Goal: Feedback & Contribution: Submit feedback/report problem

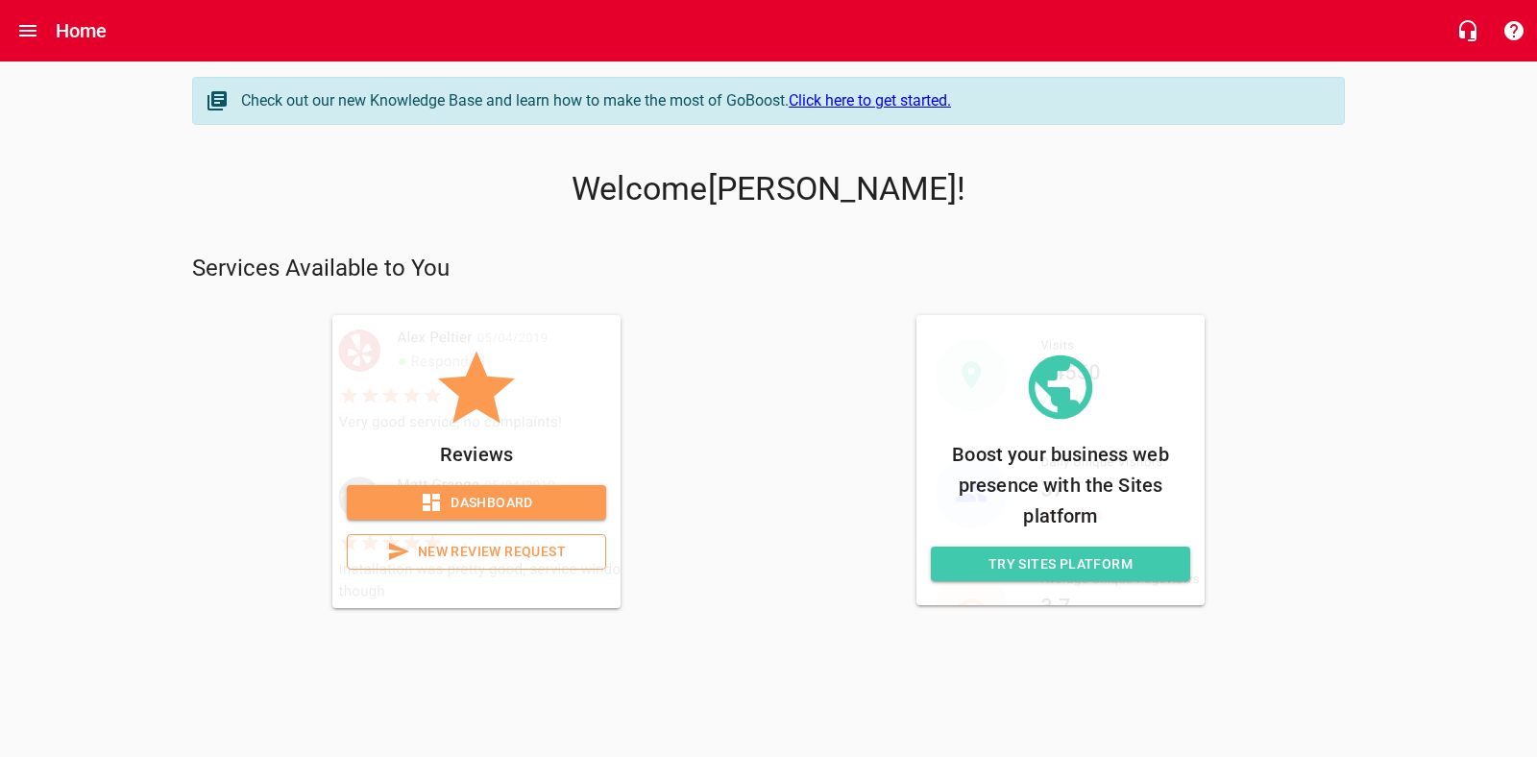
click at [495, 512] on span "Dashboard" at bounding box center [476, 503] width 229 height 24
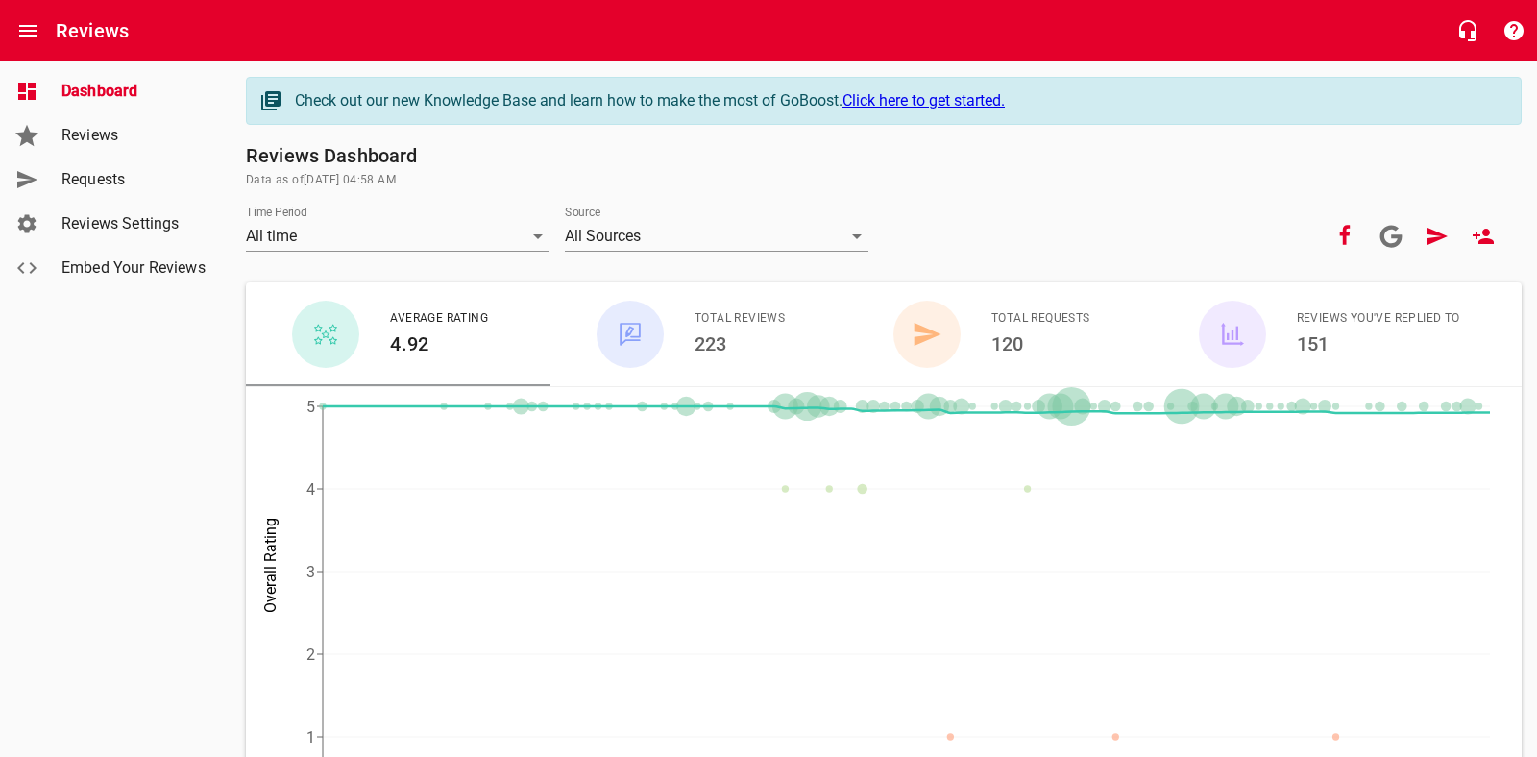
click at [66, 138] on span "Reviews" at bounding box center [134, 135] width 146 height 23
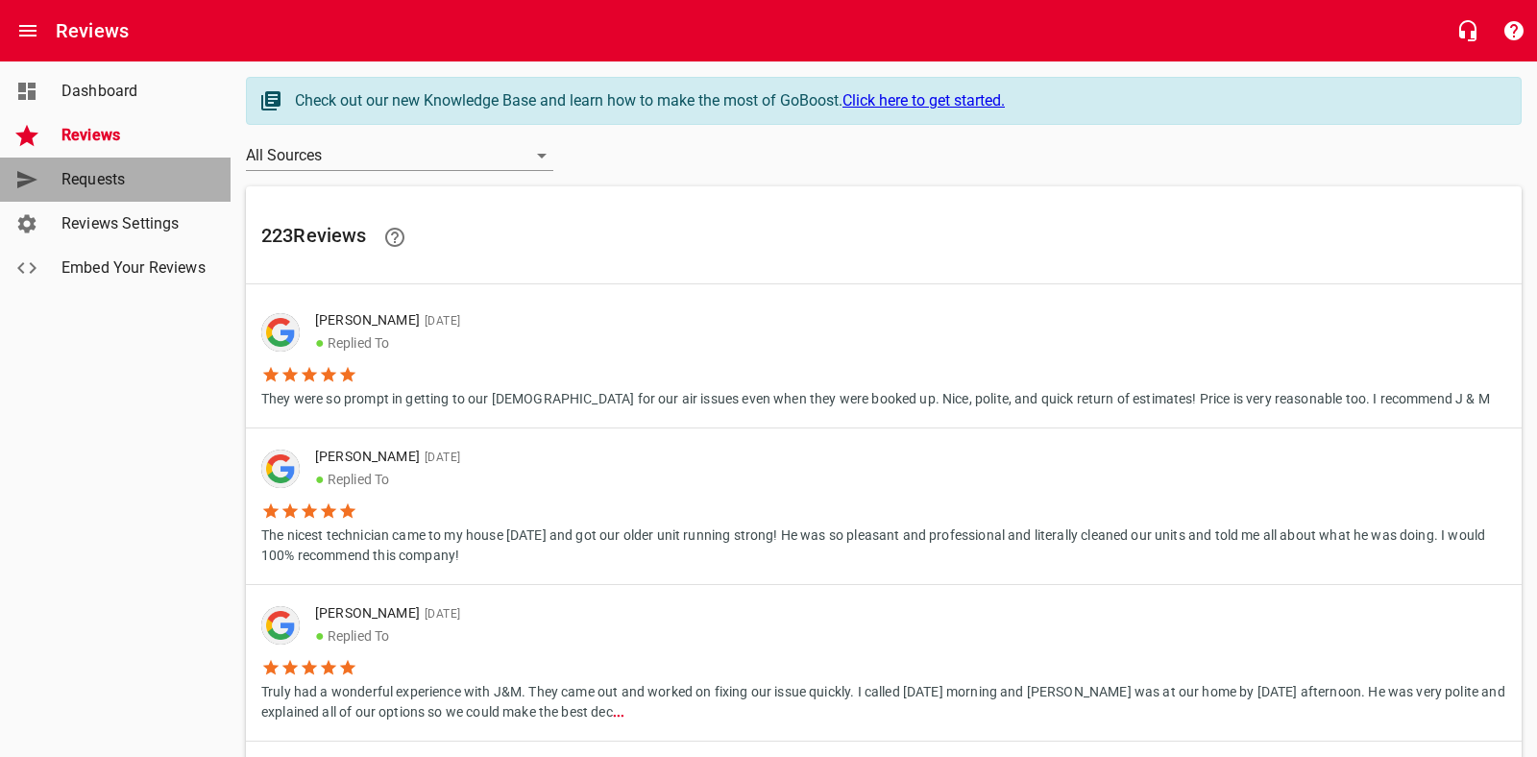
click at [97, 160] on link "Requests" at bounding box center [115, 180] width 231 height 44
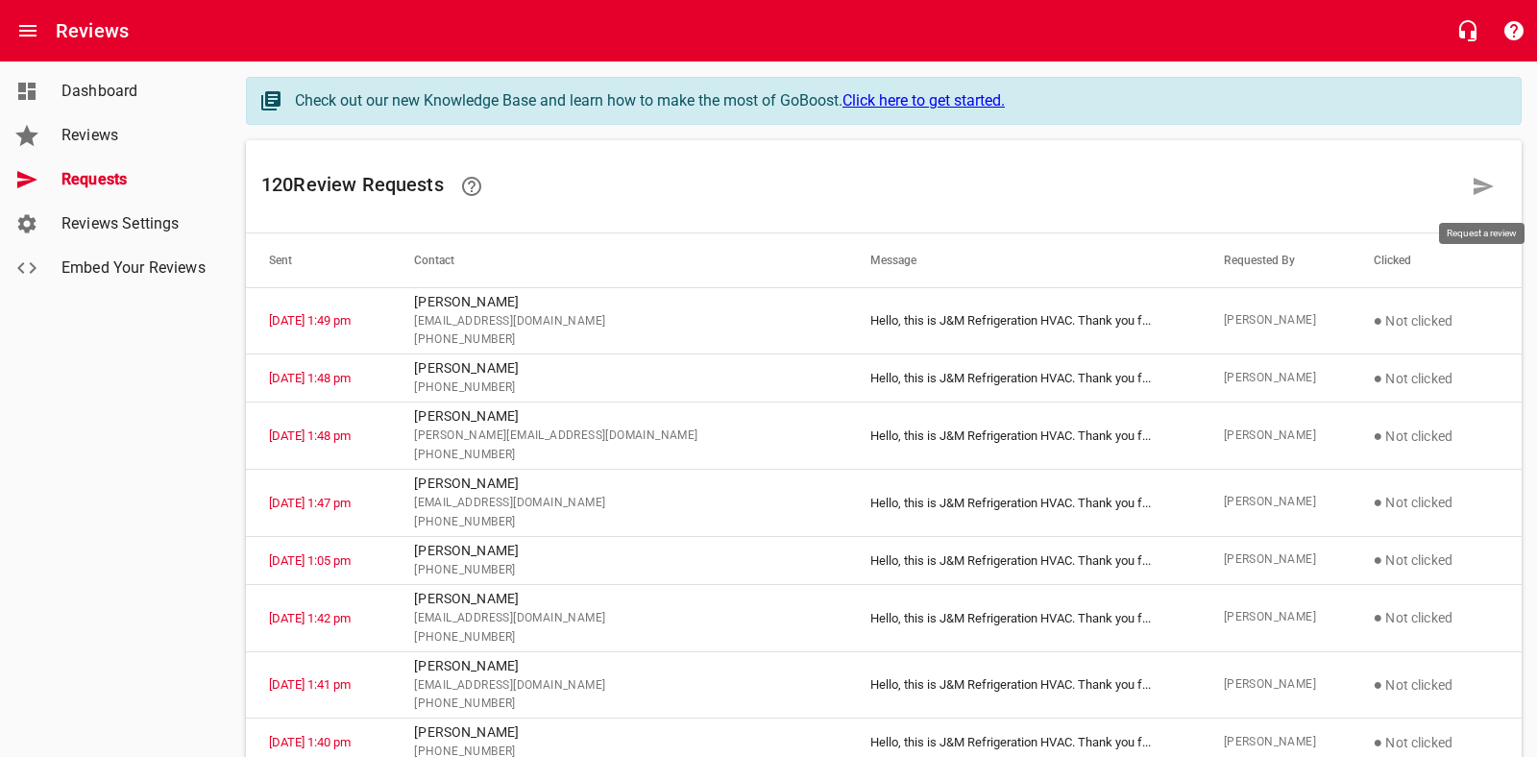
click at [1478, 191] on icon at bounding box center [1483, 186] width 20 height 17
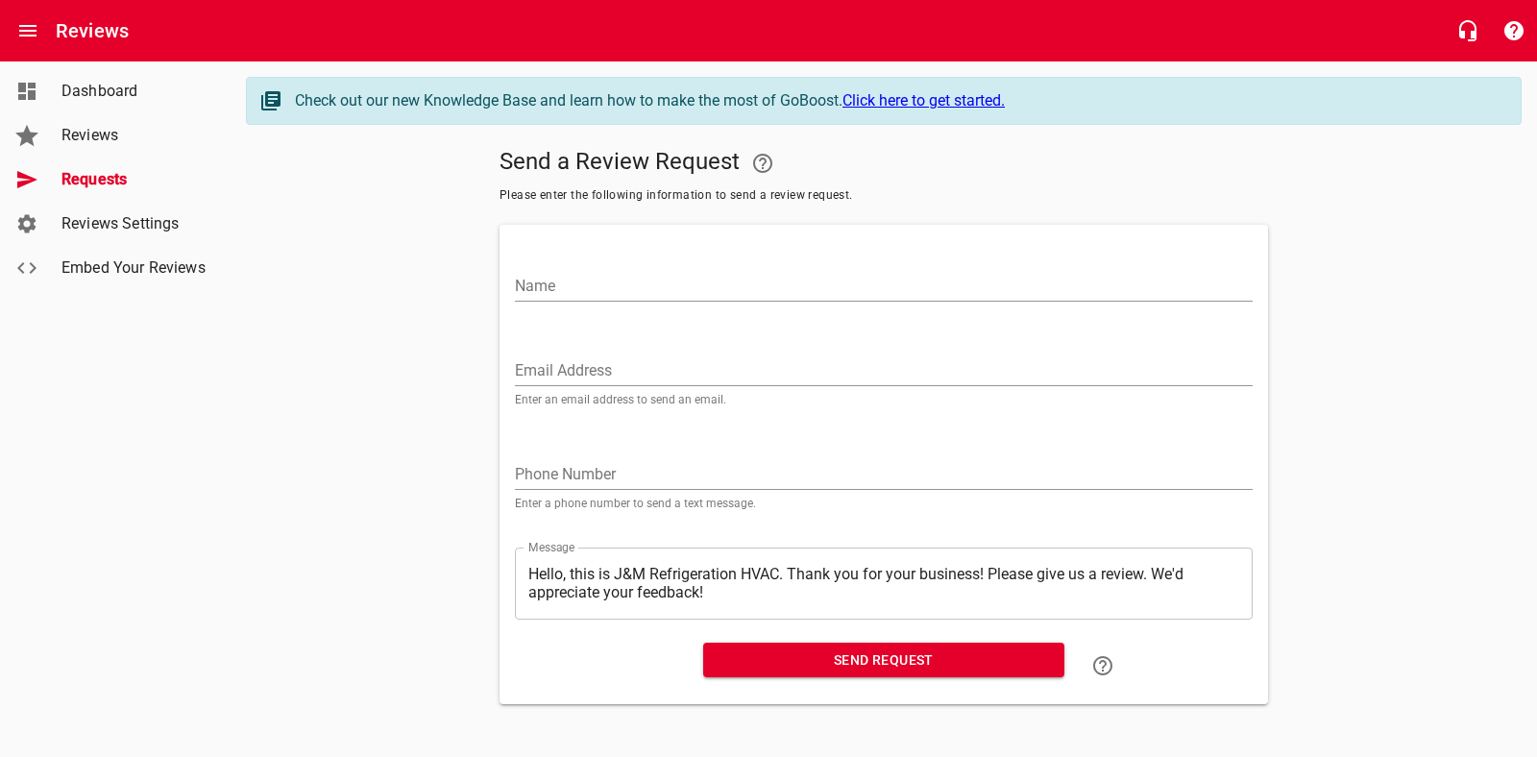
click at [637, 289] on input "Name" at bounding box center [884, 286] width 738 height 31
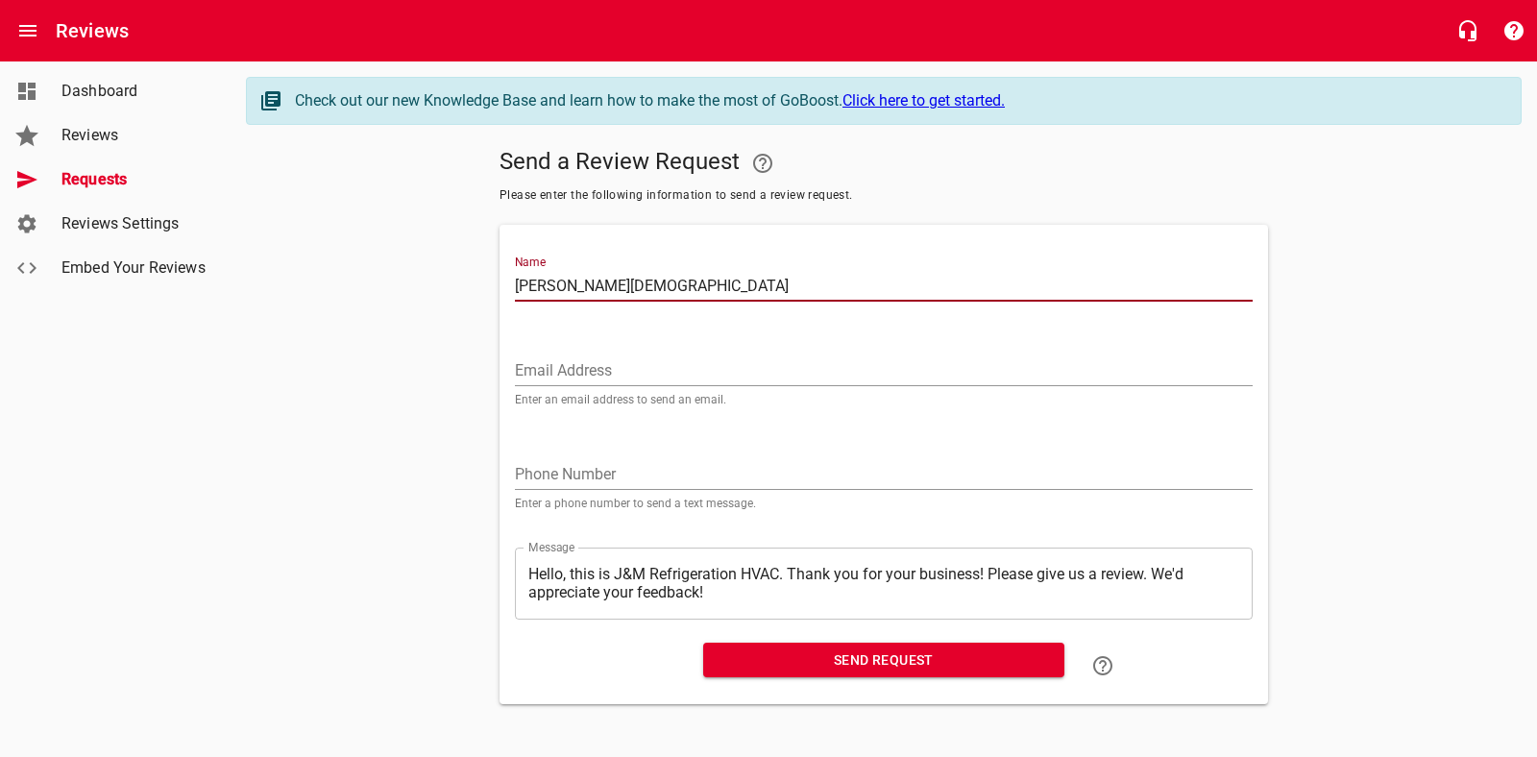
type input "[PERSON_NAME][DEMOGRAPHIC_DATA]"
drag, startPoint x: 555, startPoint y: 375, endPoint x: 587, endPoint y: 348, distance: 41.6
click at [555, 375] on input "Email Address" at bounding box center [884, 370] width 738 height 31
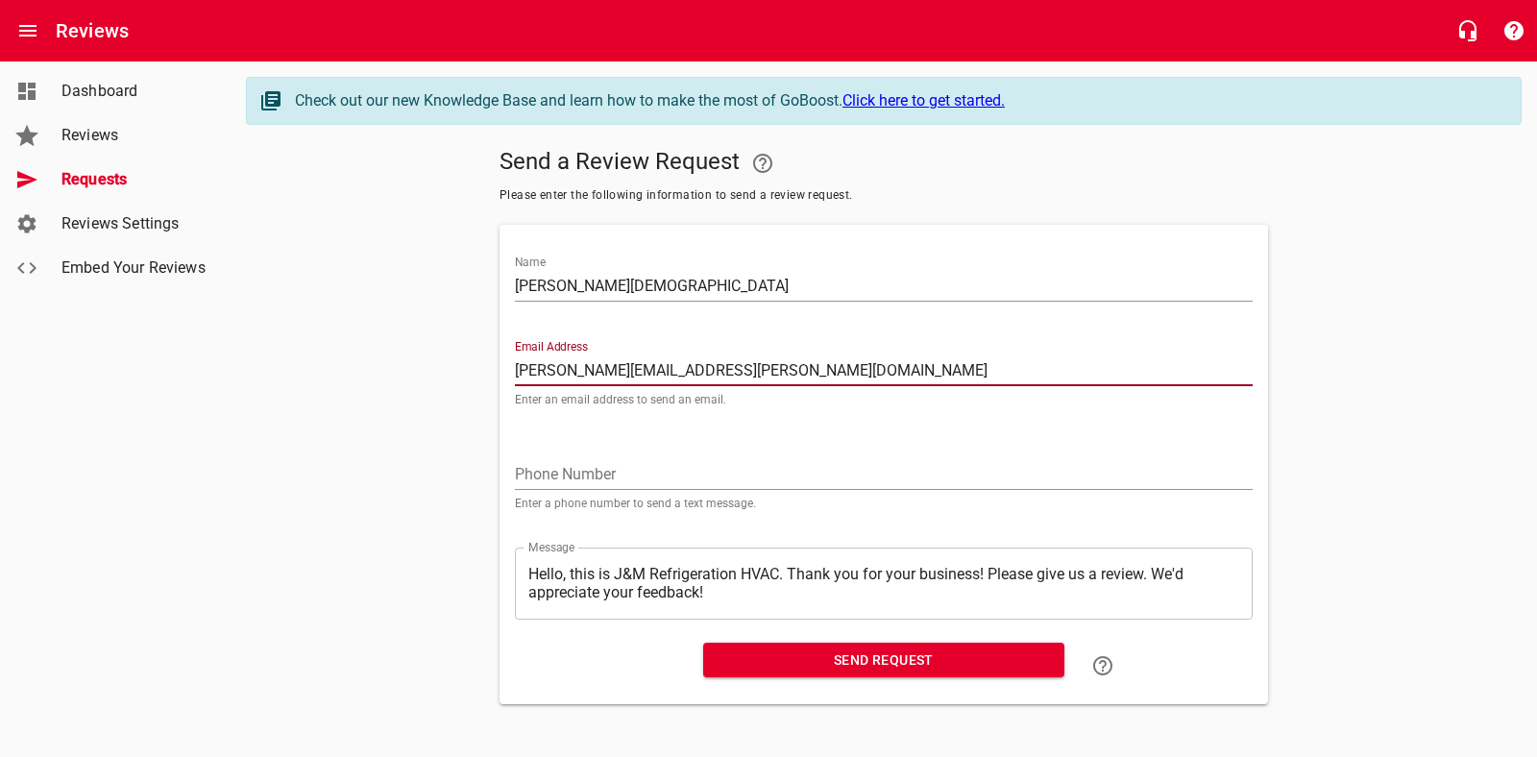
type input "[PERSON_NAME][EMAIL_ADDRESS][PERSON_NAME][DOMAIN_NAME]"
click at [736, 597] on textarea "Hello, this is J&M Refrigeration HVAC. Thank you for your business! Please give…" at bounding box center [883, 583] width 711 height 36
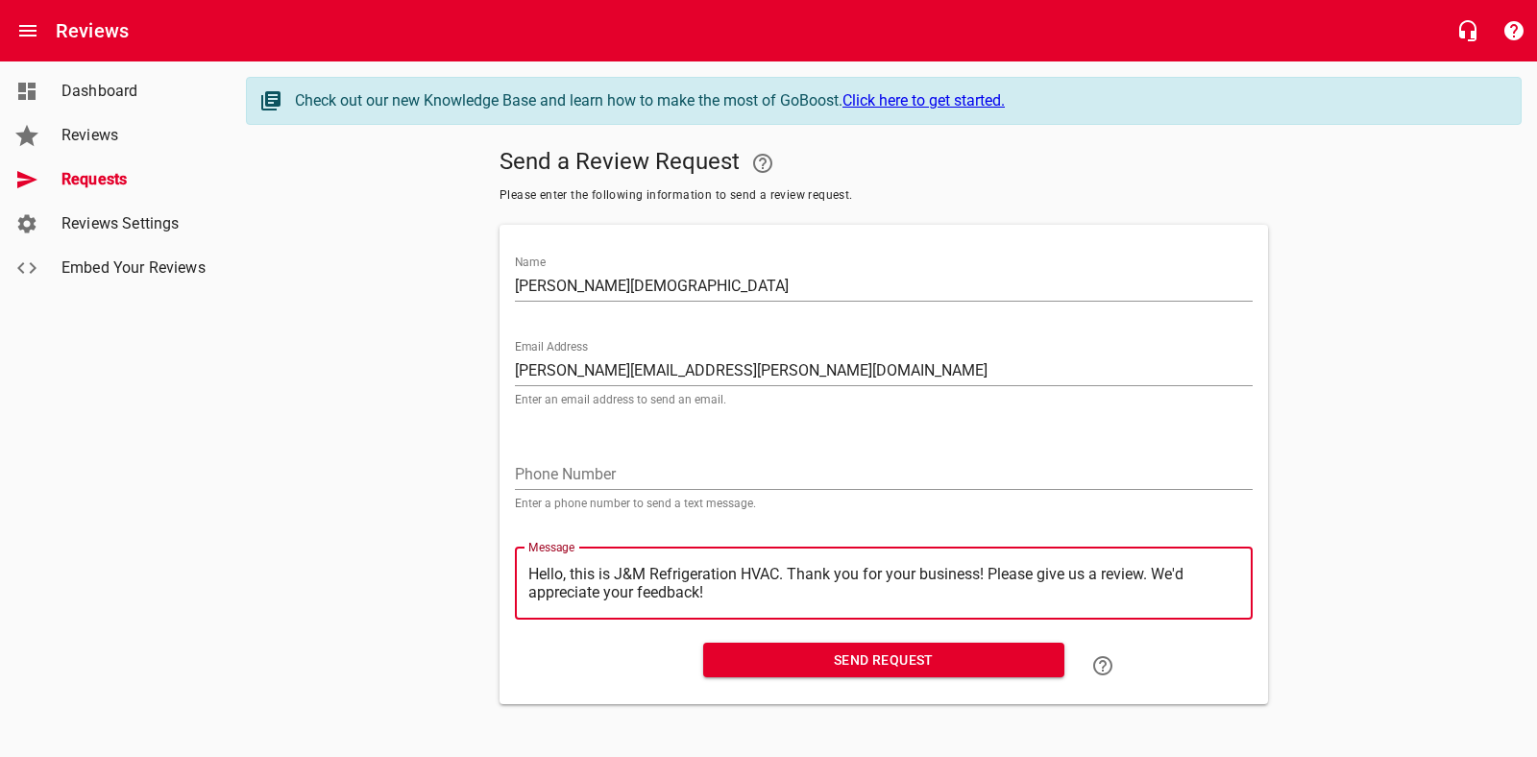
type textarea "Hello, this is J&M Refrigeration HVAC. Thank you for your business! Please give…"
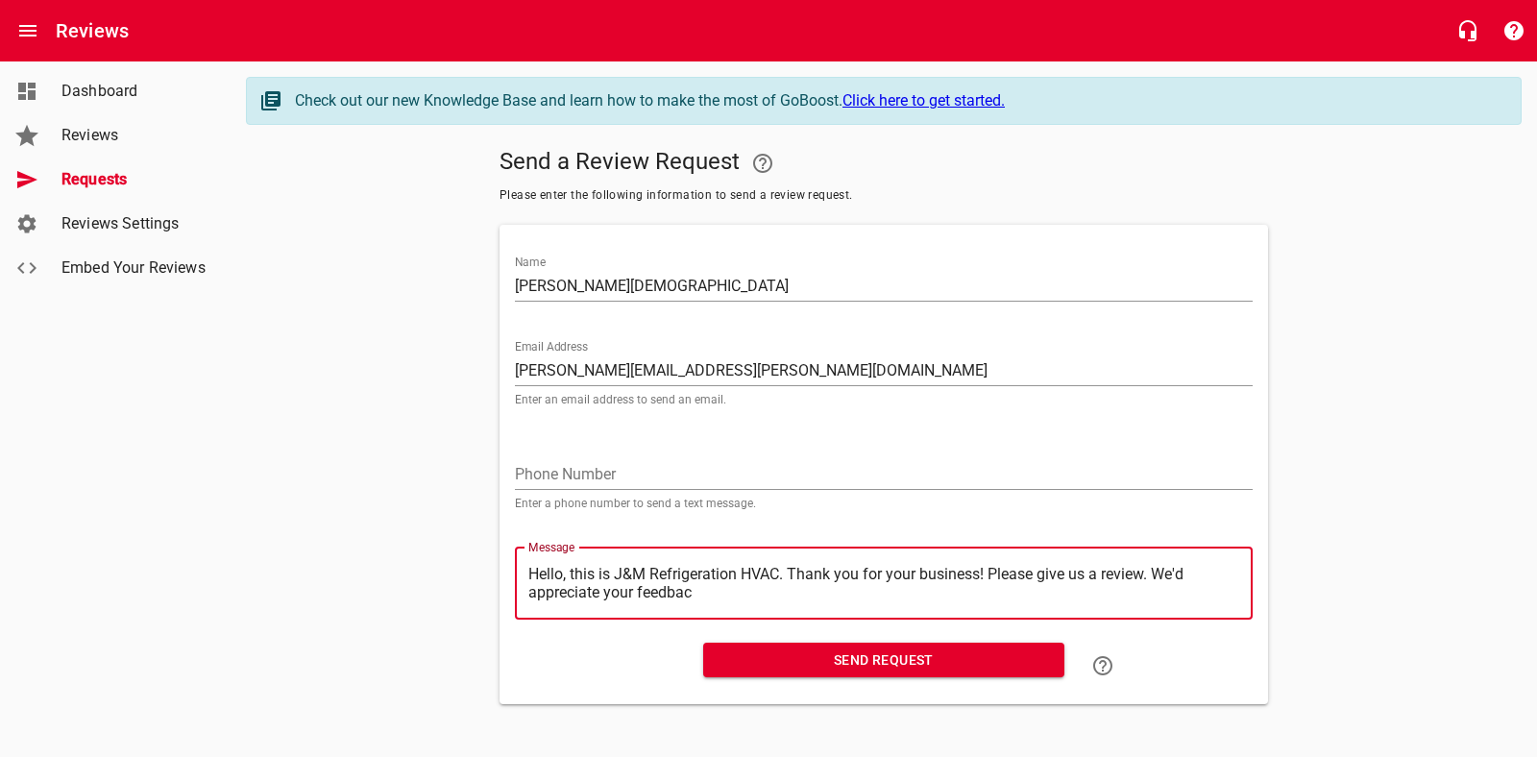
type textarea "Hello, this is J&M Refrigeration HVAC. Thank you for your business! Please give…"
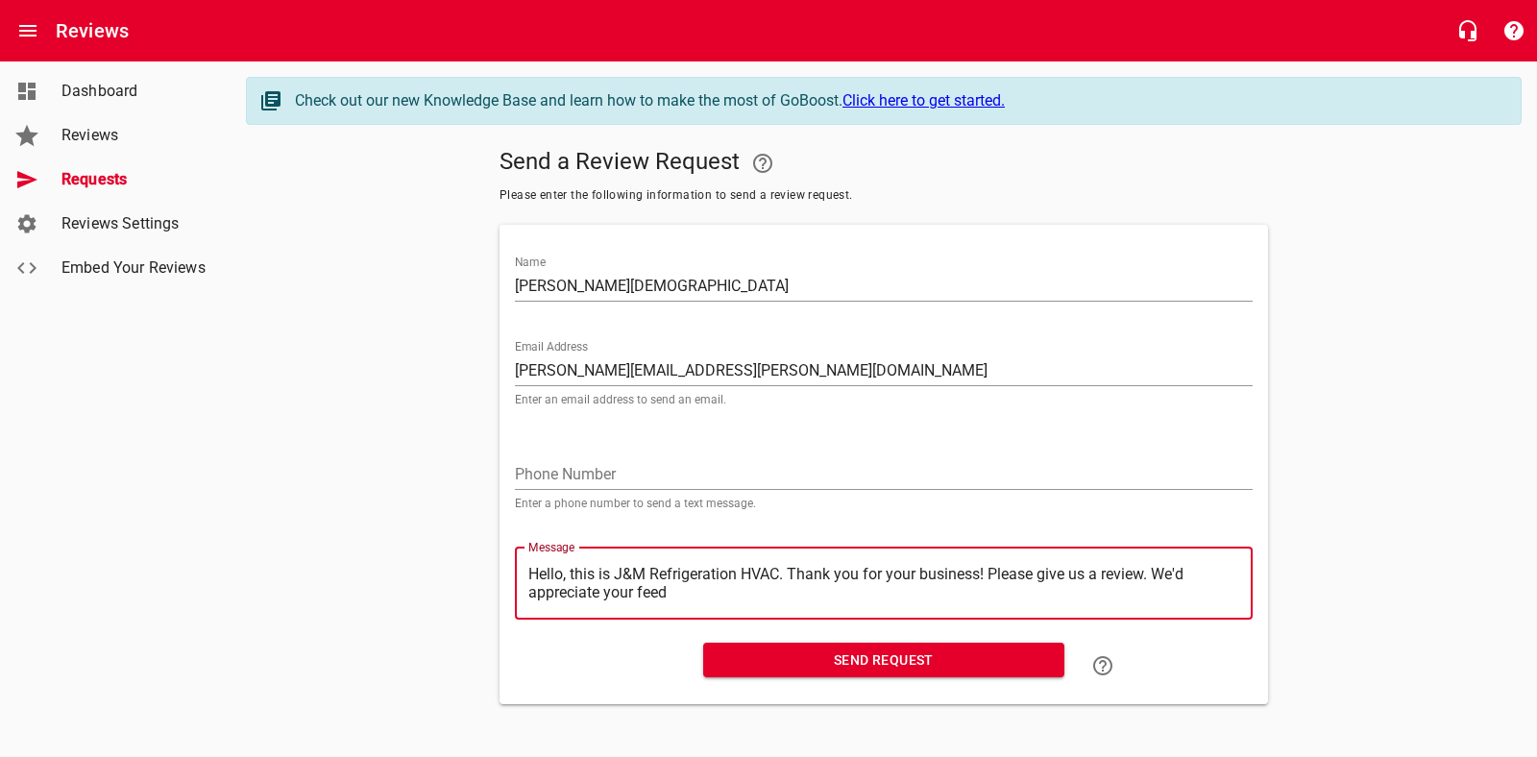
type textarea "Hello, this is J&M Refrigeration HVAC. Thank you for your business! Please give…"
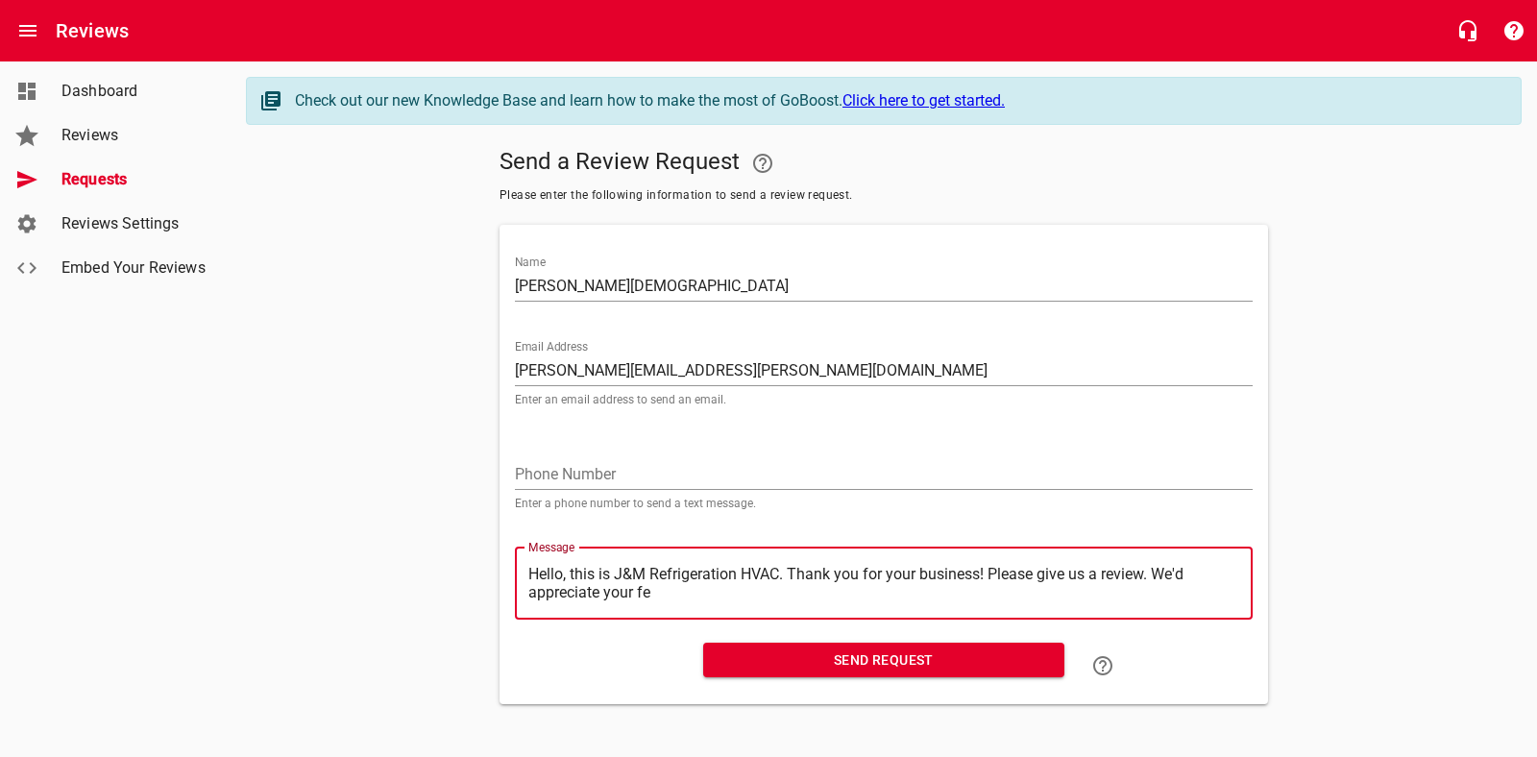
type textarea "Hello, this is J&M Refrigeration HVAC. Thank you for your business! Please give…"
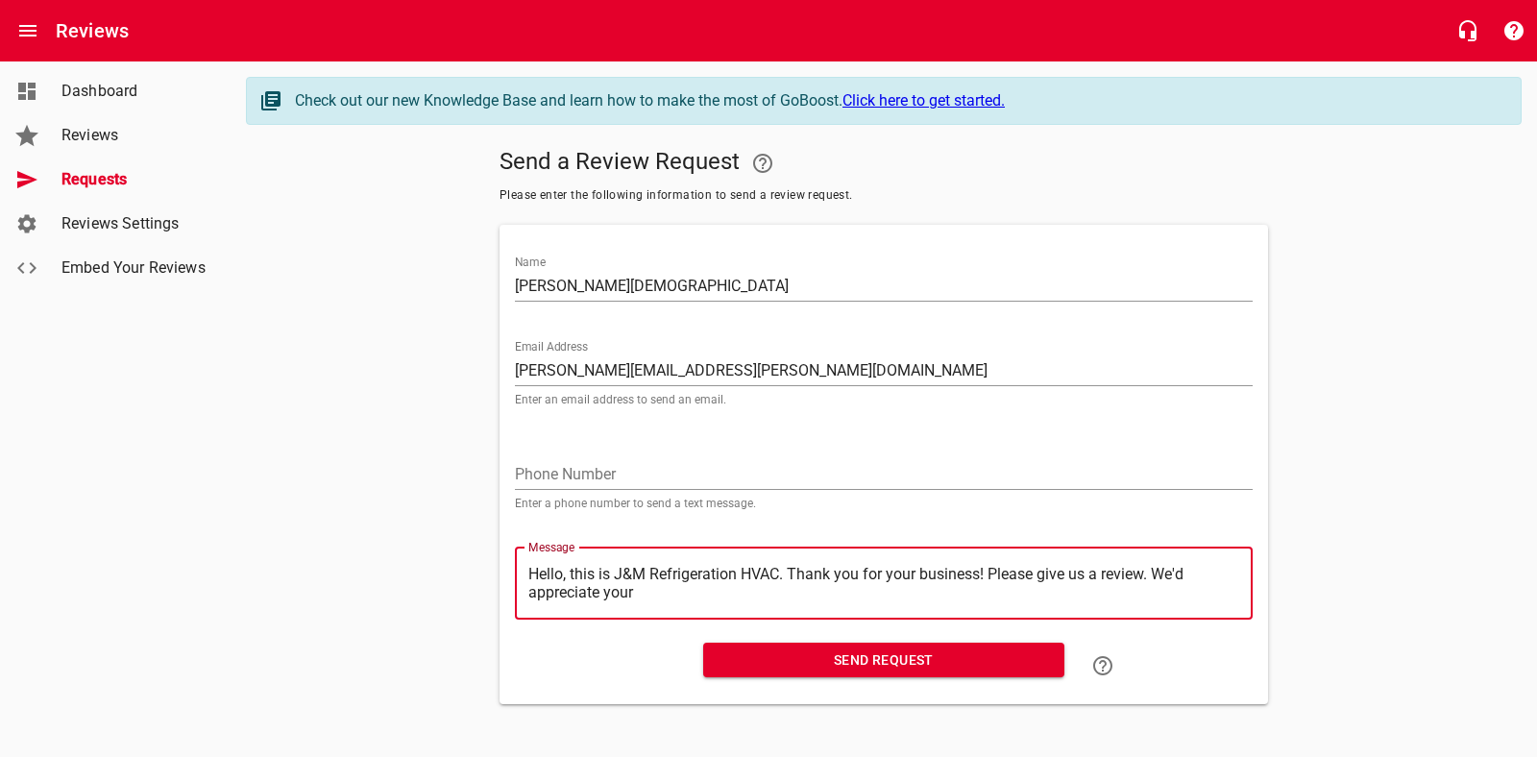
type textarea "Hello, this is J&M Refrigeration HVAC. Thank you for your business! Please give…"
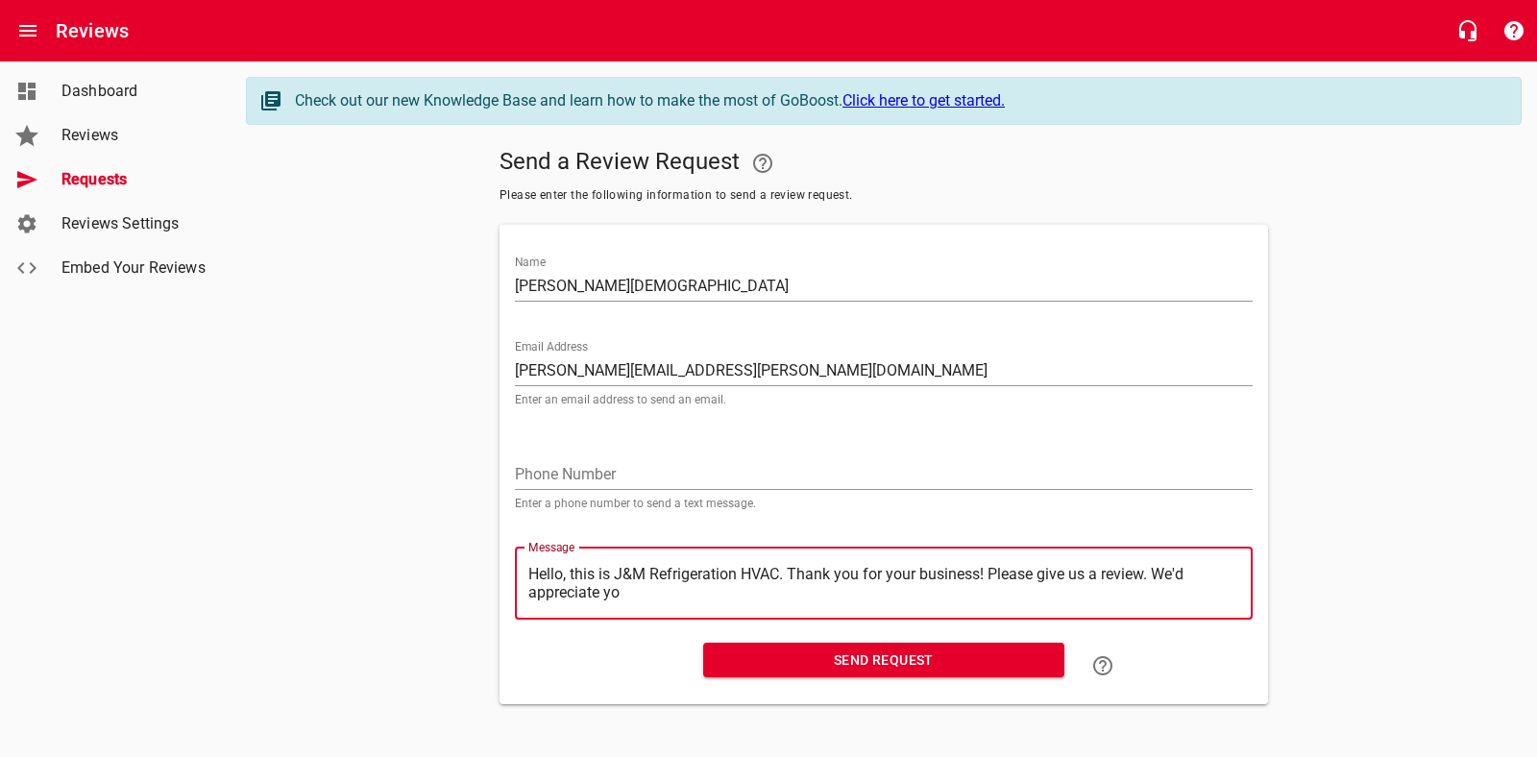
type textarea "Hello, this is J&M Refrigeration HVAC. Thank you for your business! Please give…"
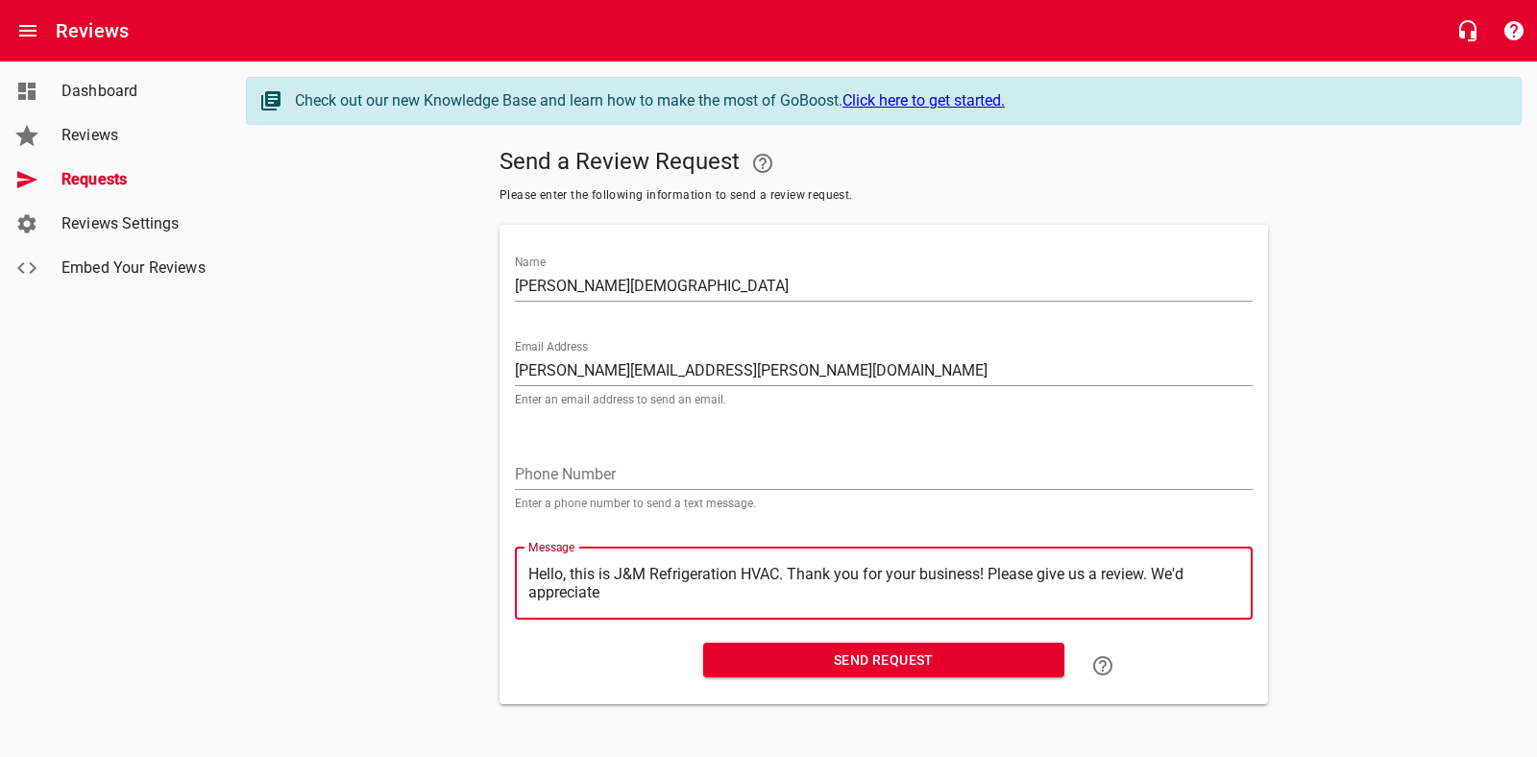
type textarea "Hello, this is J&M Refrigeration HVAC. Thank you for your business! Please give…"
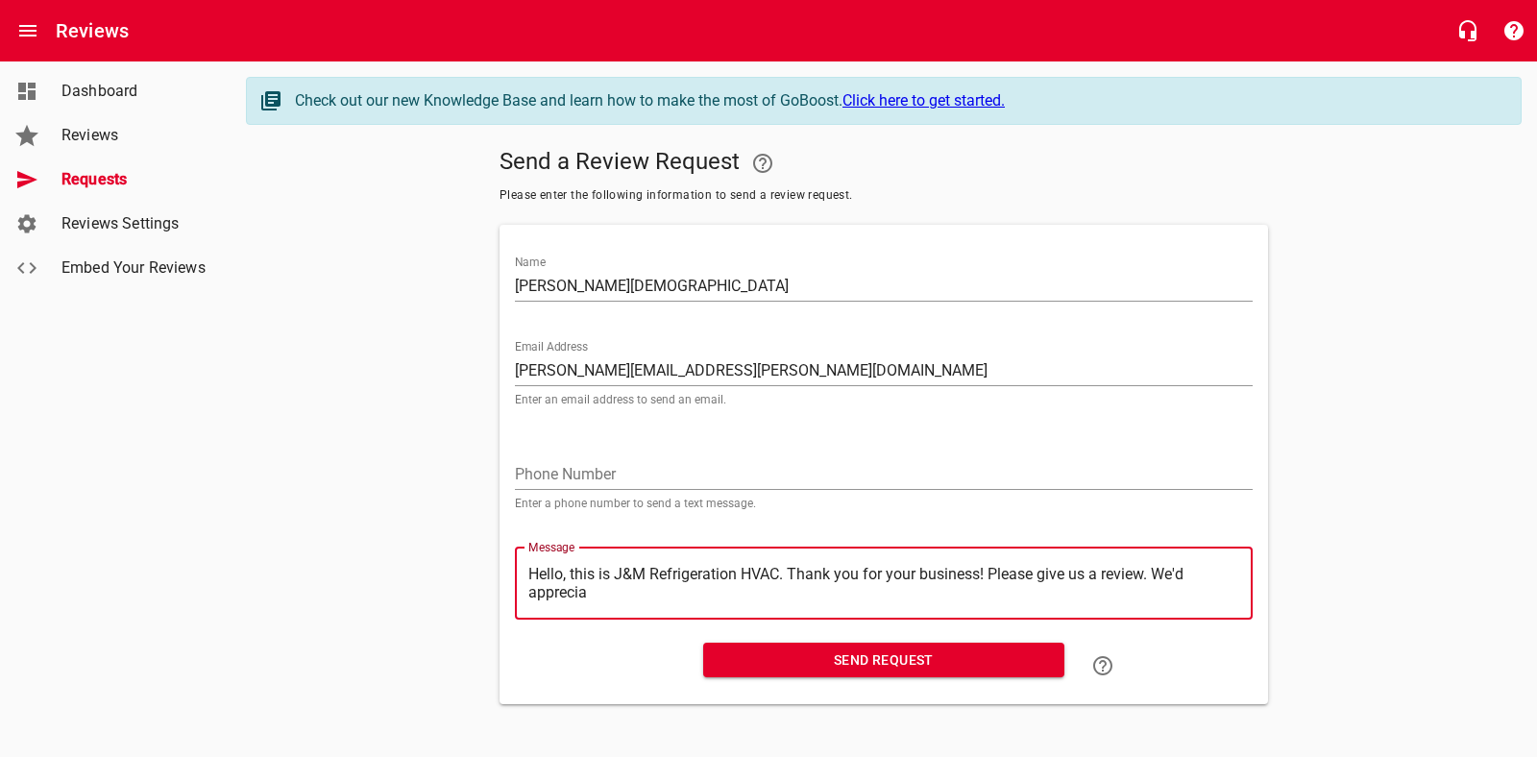
type textarea "Hello, this is J&M Refrigeration HVAC. Thank you for your business! Please give…"
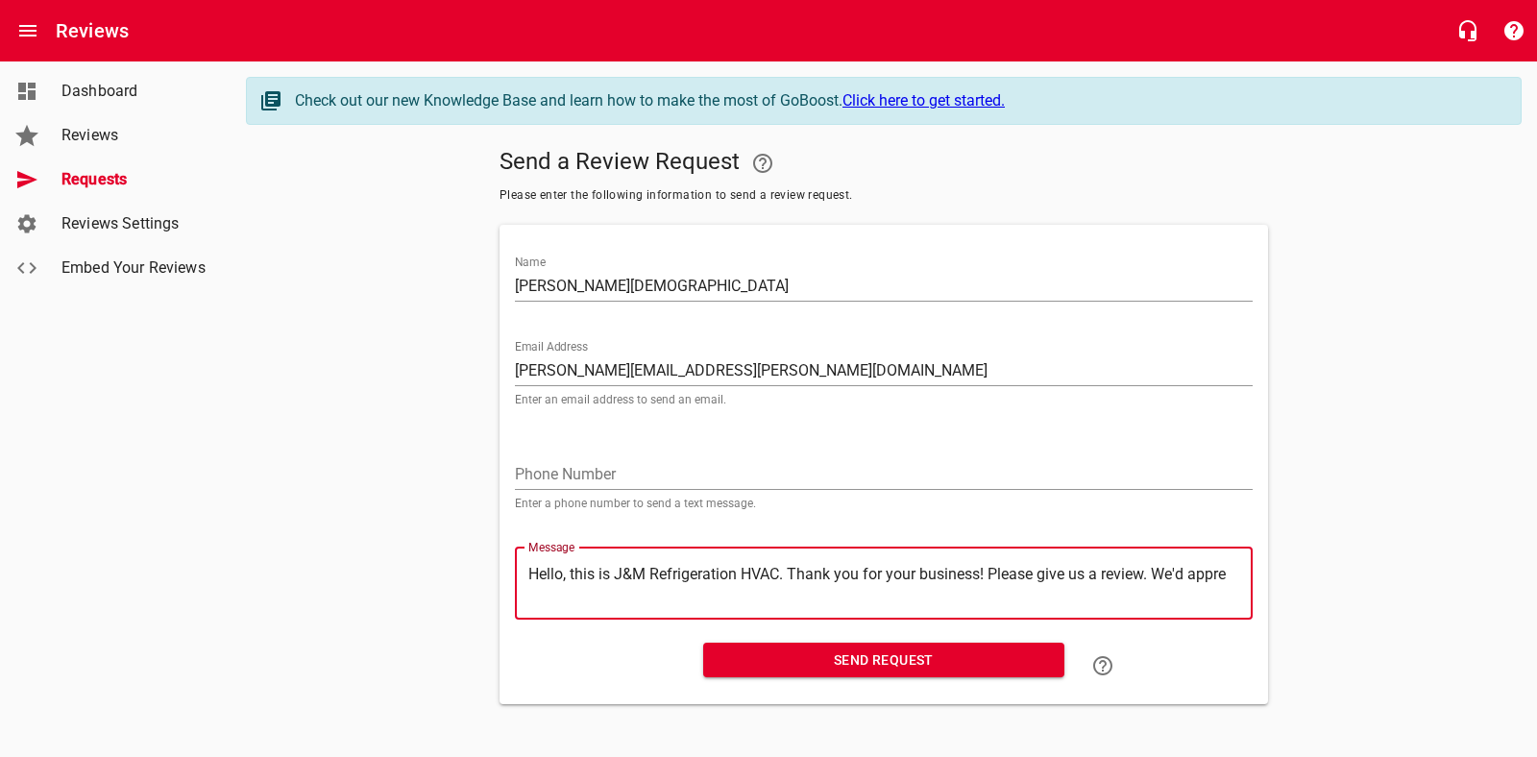
type textarea "Hello, this is J&M Refrigeration HVAC. Thank you for your business! Please give…"
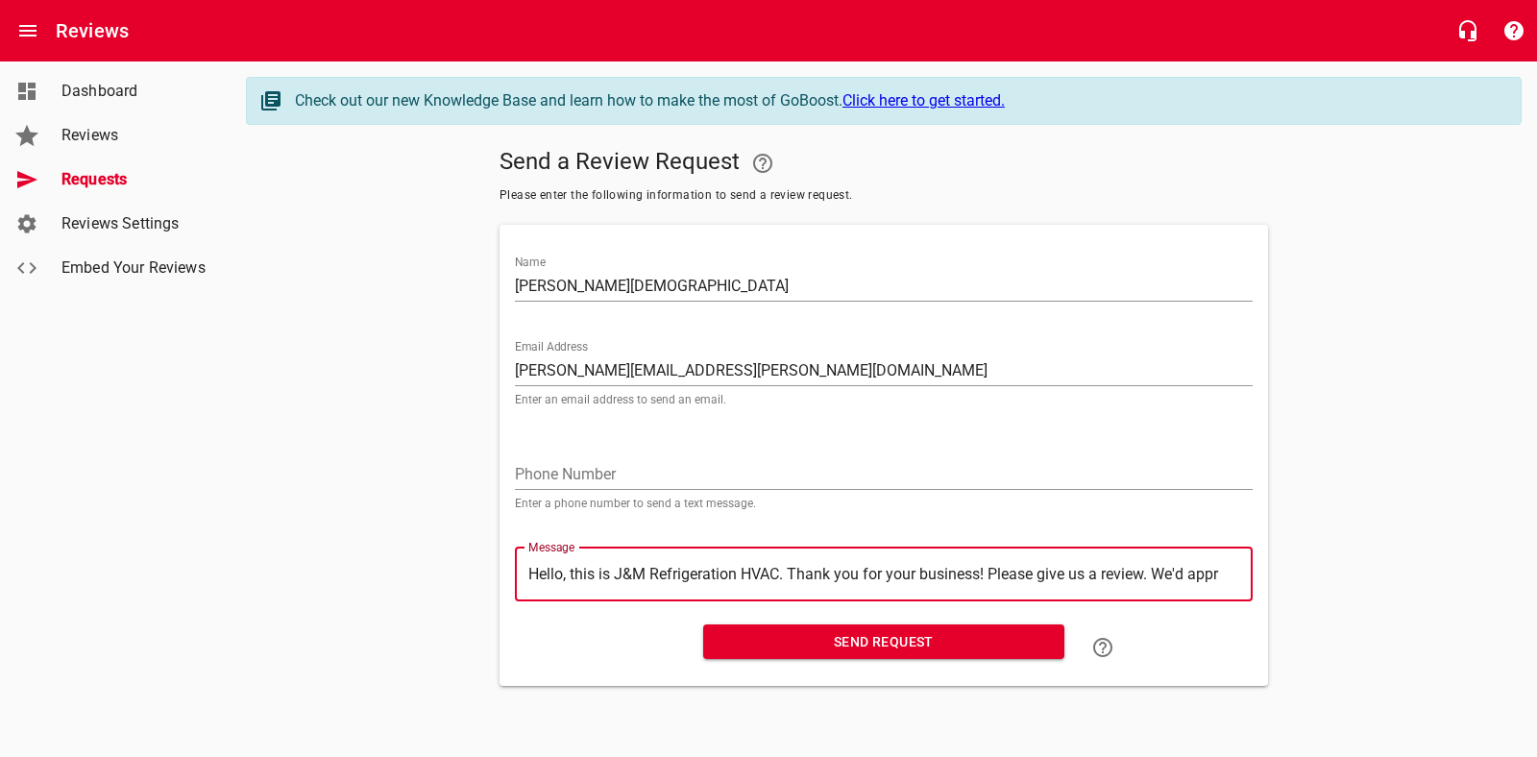
type textarea "Hello, this is J&M Refrigeration HVAC. Thank you for your business! Please give…"
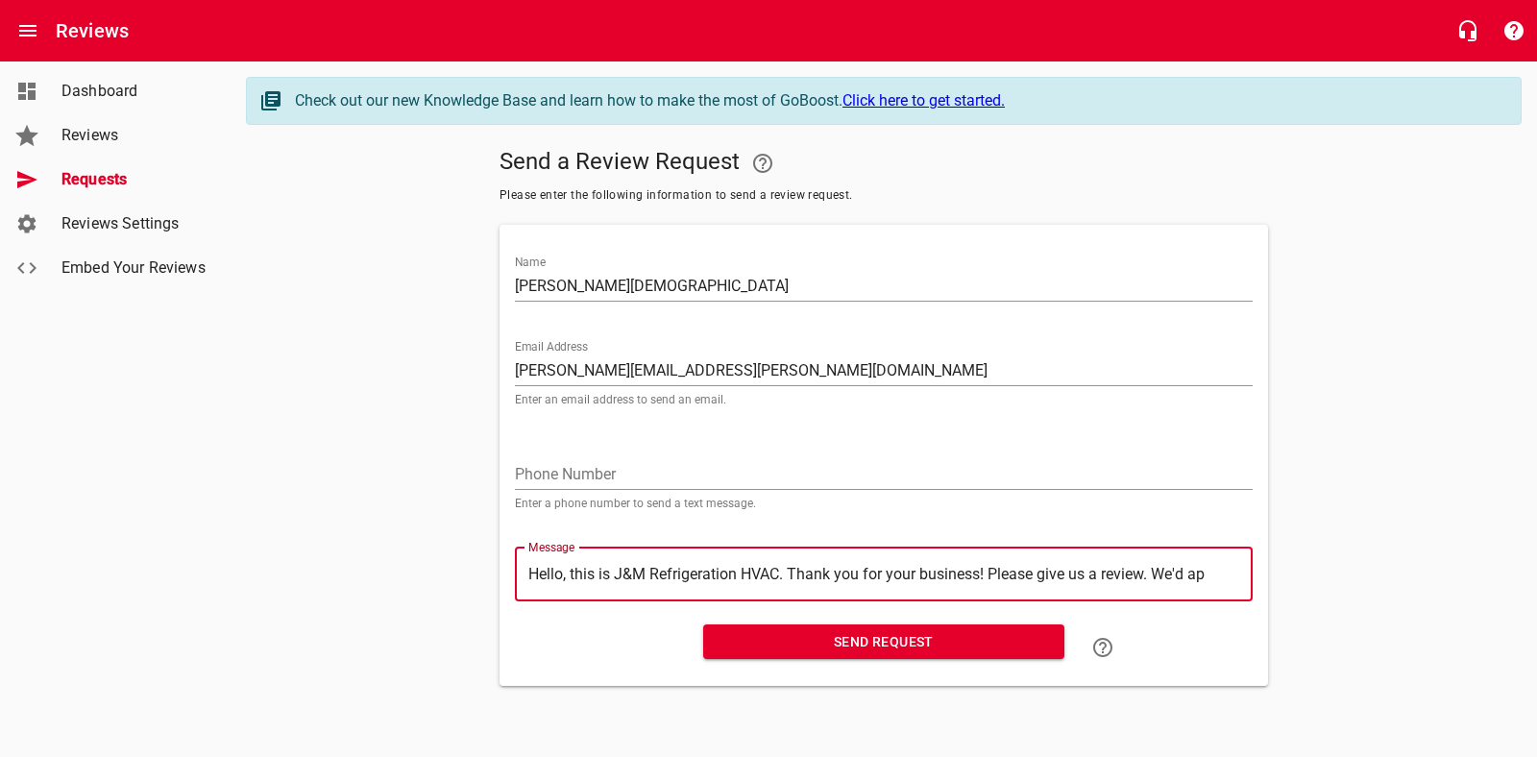
type textarea "Hello, this is J&M Refrigeration HVAC. Thank you for your business! Please give…"
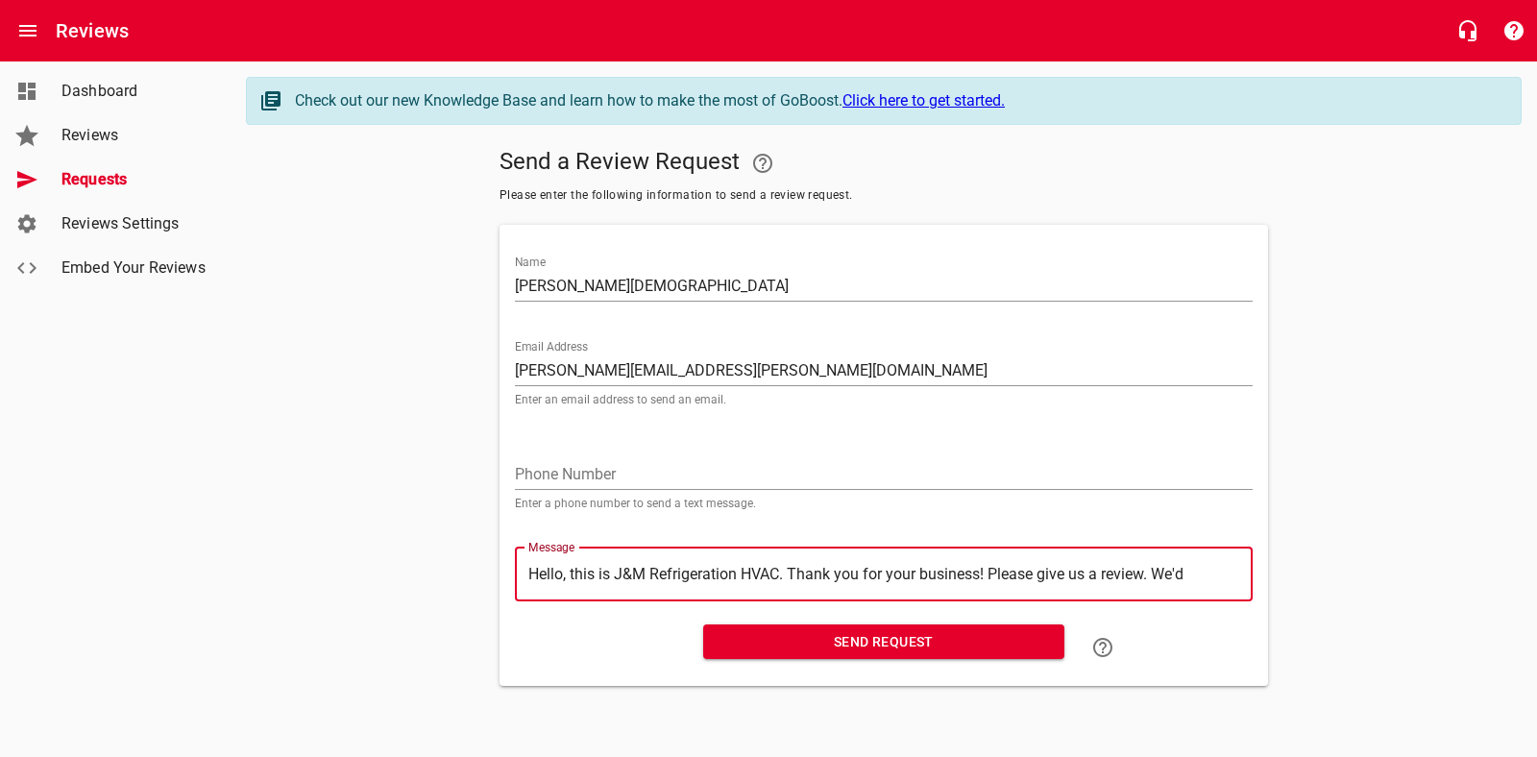
type textarea "Hello, this is J&M Refrigeration HVAC. Thank you for your business! Please give…"
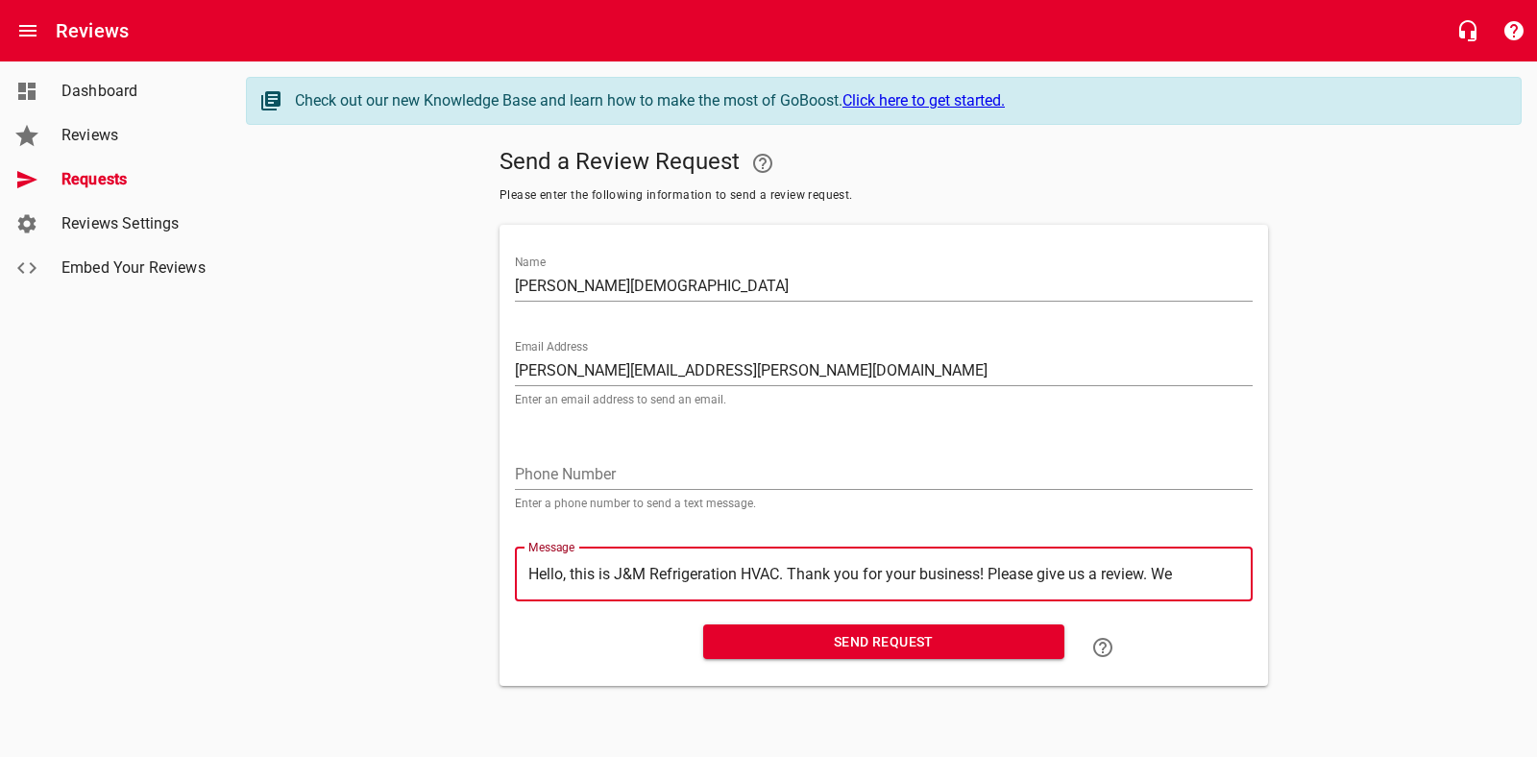
type textarea "Hello, this is J&M Refrigeration HVAC. Thank you for your business! Please give…"
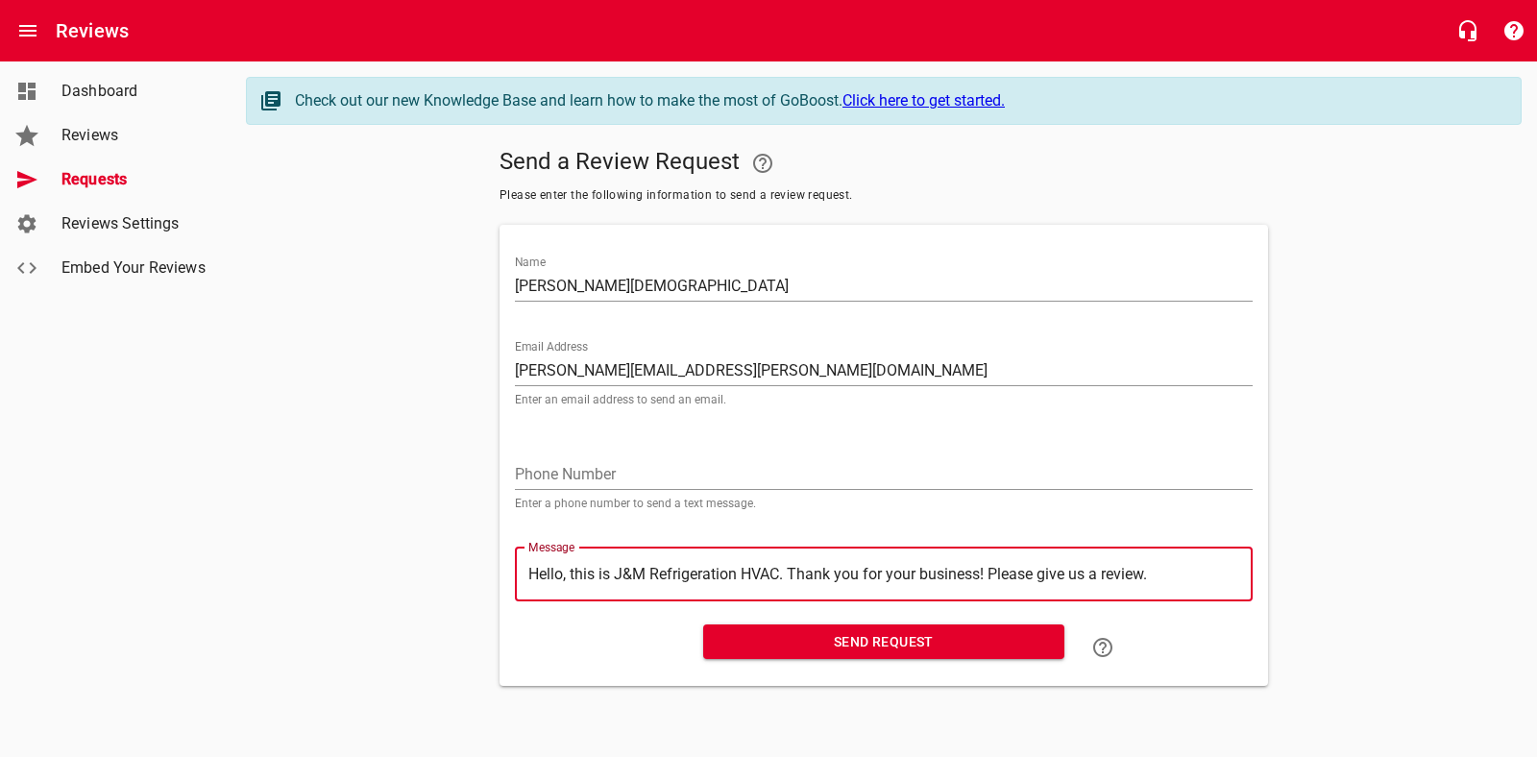
click at [828, 625] on button "Send Request" at bounding box center [883, 642] width 361 height 36
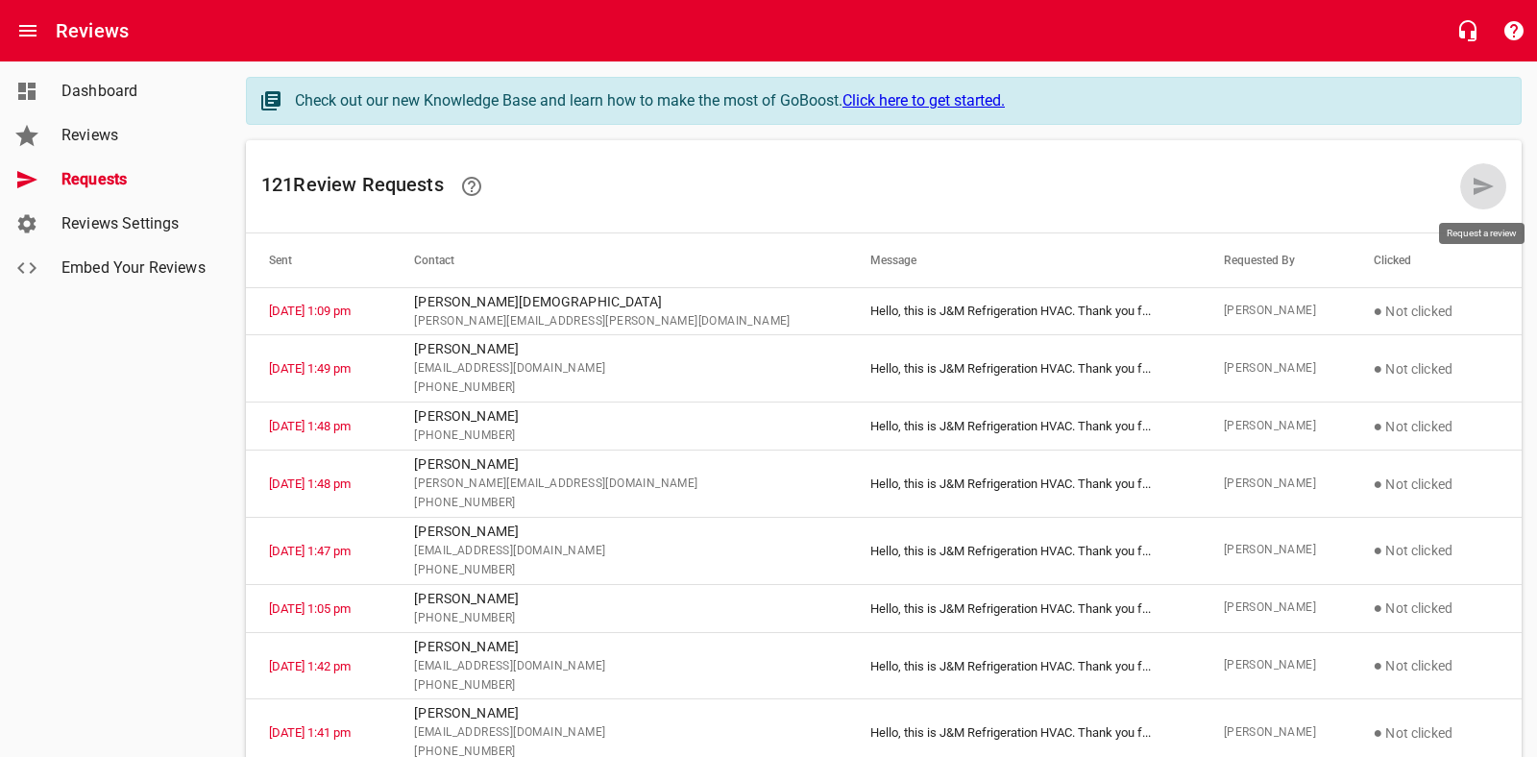
click at [1481, 184] on icon at bounding box center [1483, 186] width 20 height 17
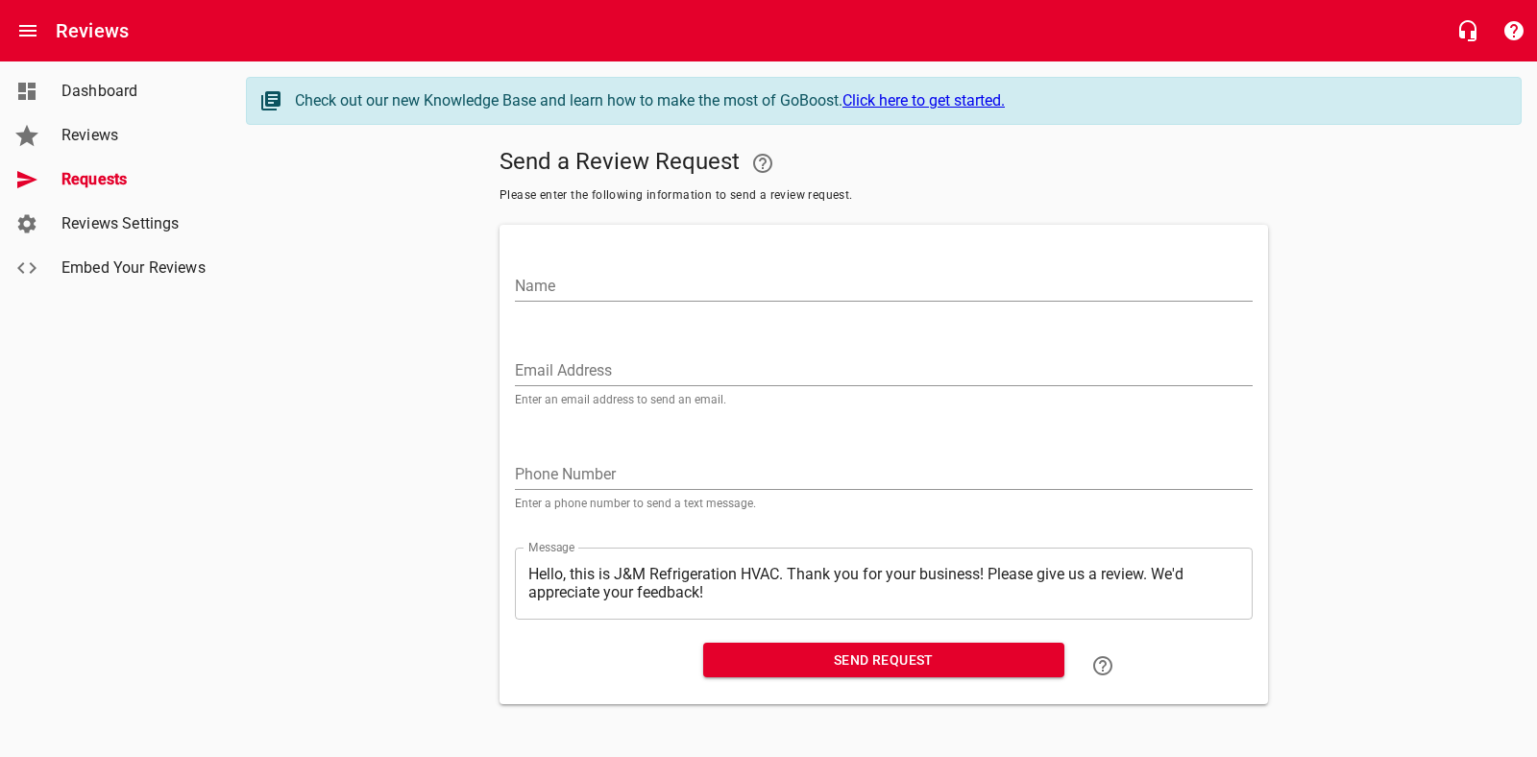
drag, startPoint x: 578, startPoint y: 279, endPoint x: 711, endPoint y: 300, distance: 134.1
click at [579, 279] on input "Name" at bounding box center [884, 286] width 738 height 31
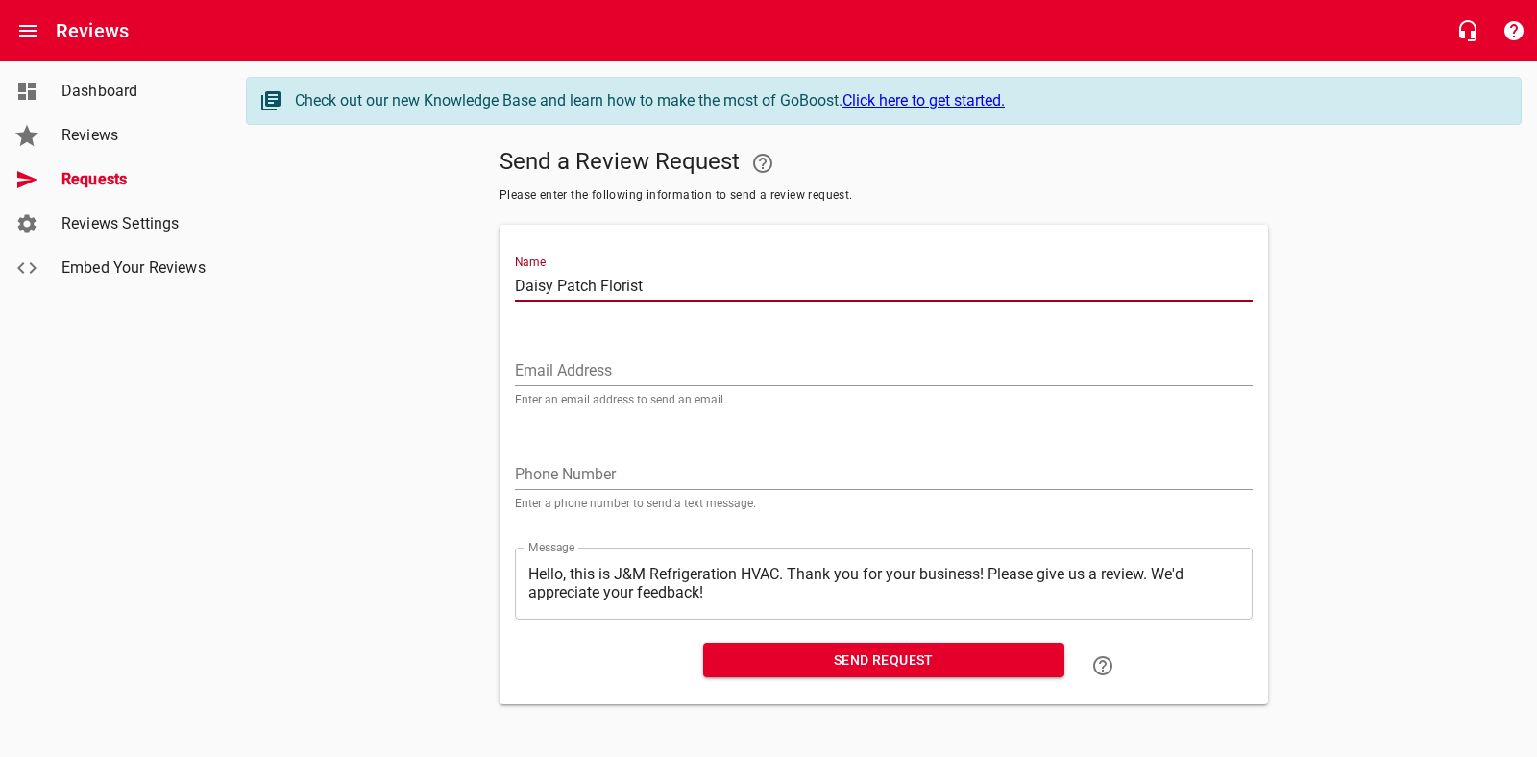
type input "Daisy Patch Florist"
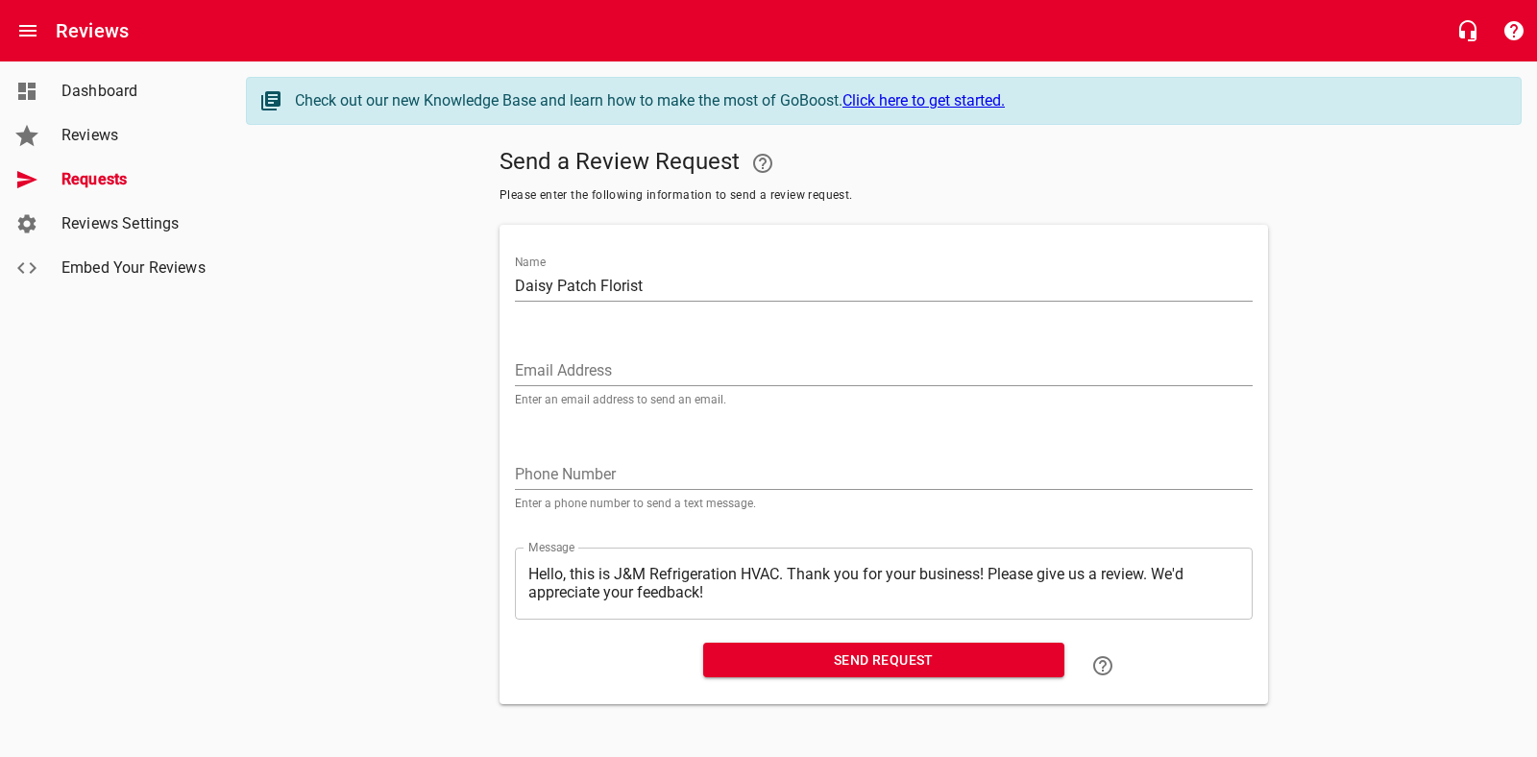
click at [595, 352] on div "Email Address Enter an email address to send an email." at bounding box center [884, 372] width 738 height 65
click at [603, 360] on input "Email Address" at bounding box center [884, 370] width 738 height 31
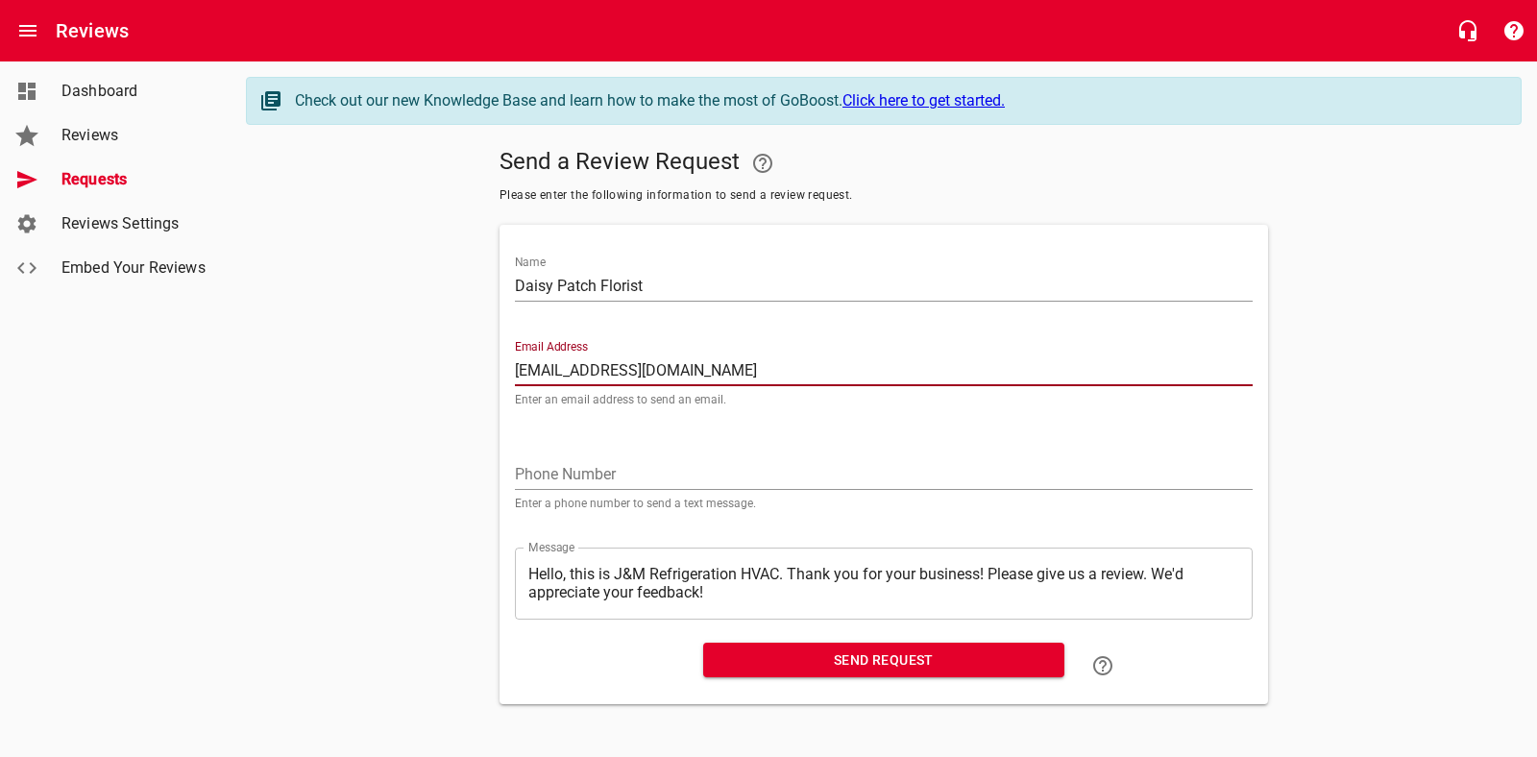
type input "[EMAIL_ADDRESS][DOMAIN_NAME]"
click at [850, 657] on span "Send Request" at bounding box center [883, 660] width 330 height 24
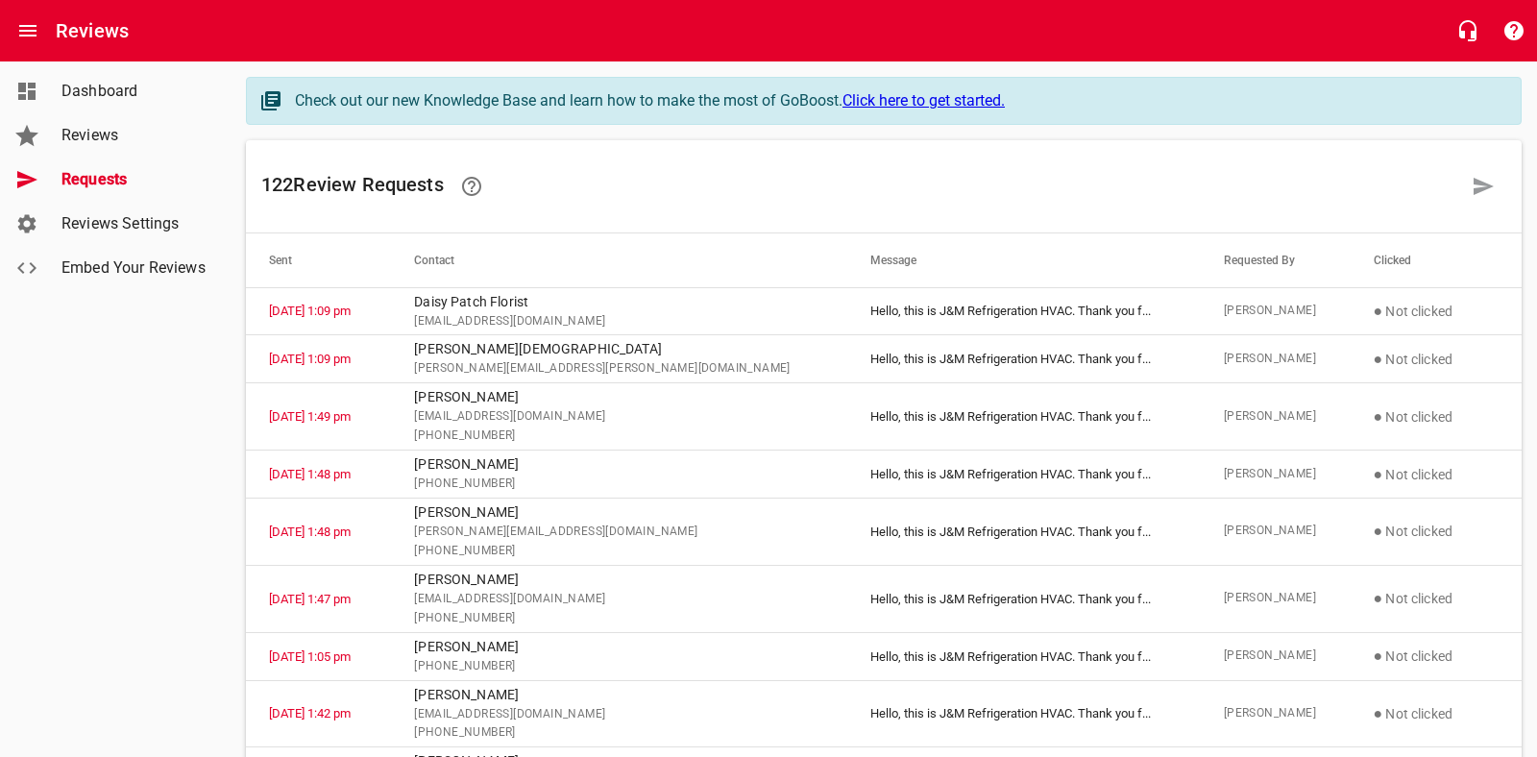
click at [69, 97] on span "Dashboard" at bounding box center [134, 91] width 146 height 23
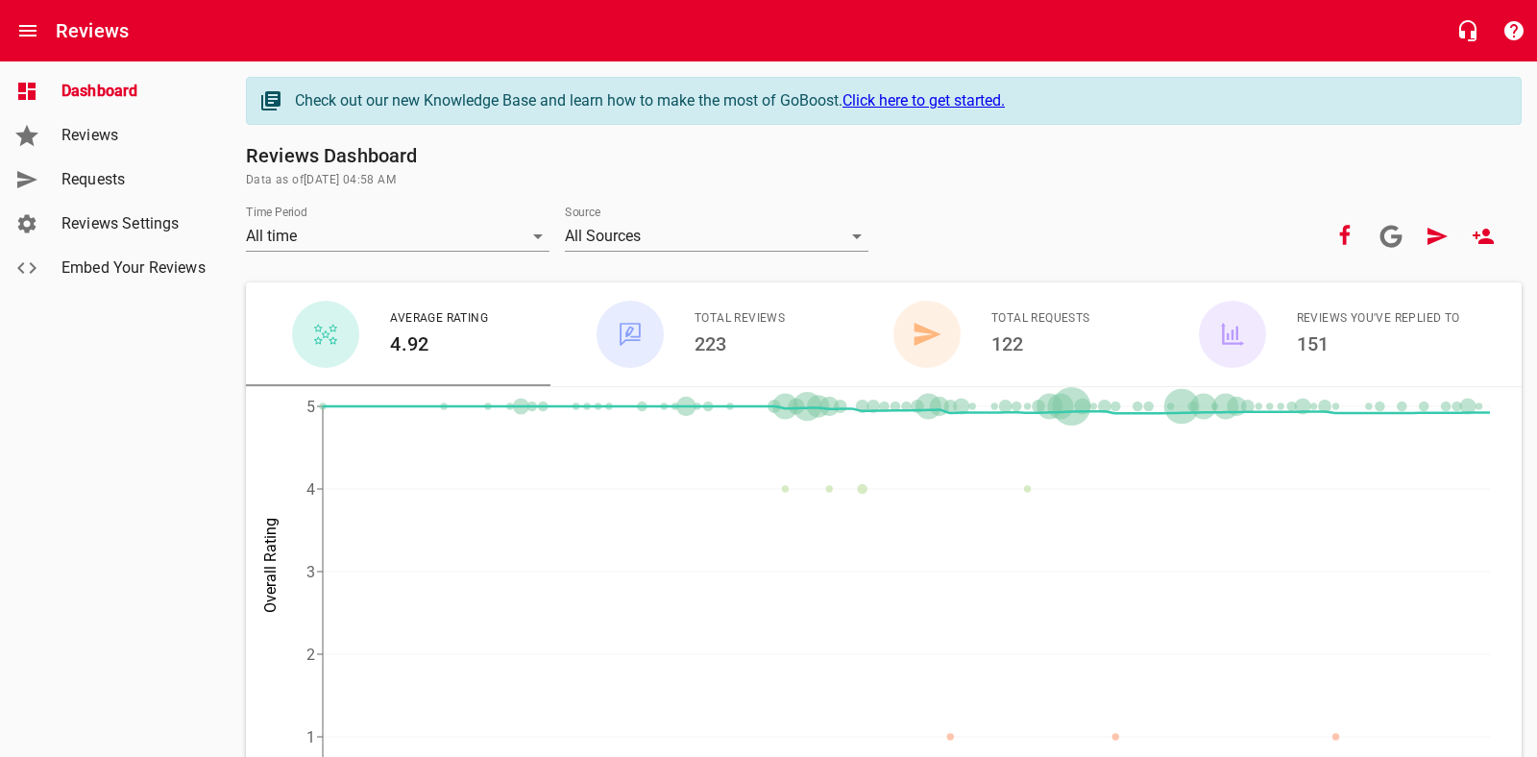
click at [127, 102] on span "Dashboard" at bounding box center [134, 91] width 146 height 23
